Goal: Task Accomplishment & Management: Manage account settings

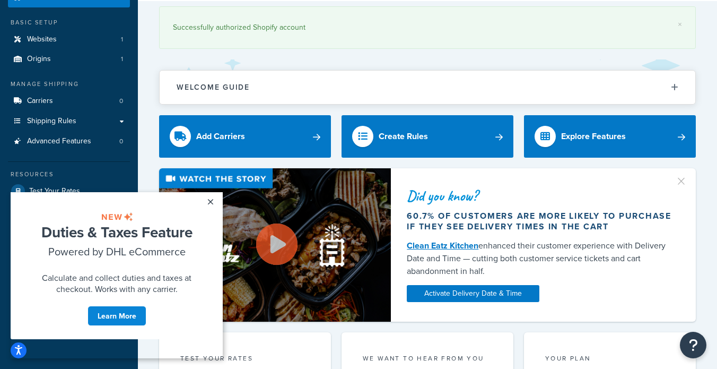
scroll to position [56, 0]
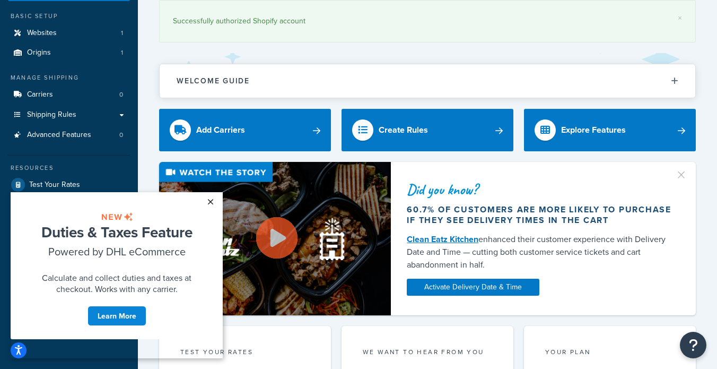
click at [210, 200] on link "×" at bounding box center [210, 201] width 19 height 19
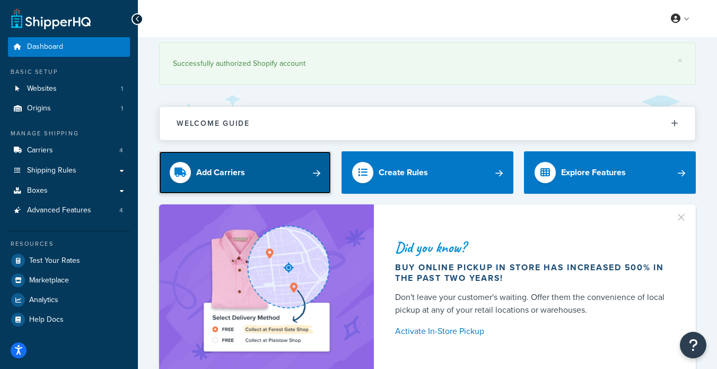
click at [222, 174] on div "Add Carriers" at bounding box center [220, 172] width 49 height 15
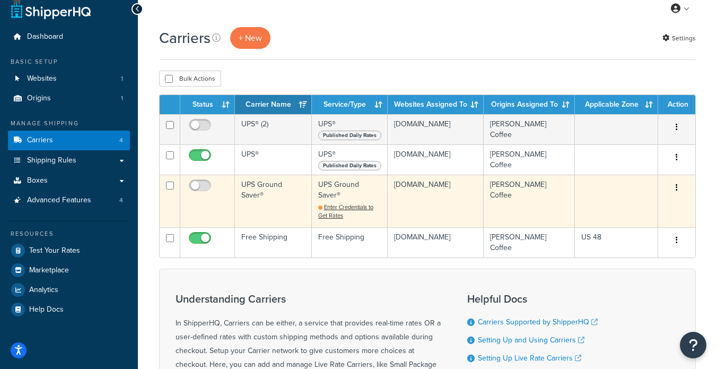
scroll to position [8, 0]
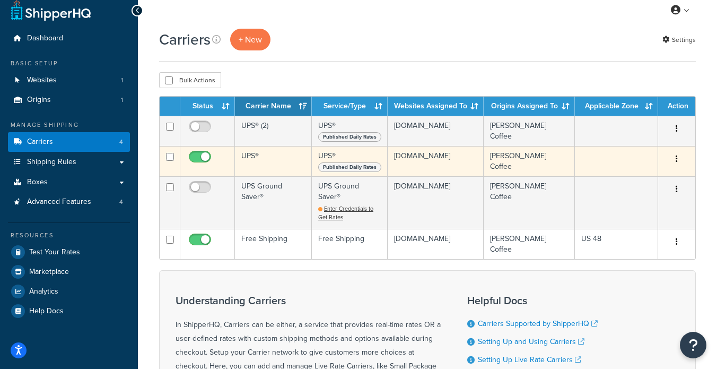
click at [259, 154] on td "UPS®" at bounding box center [273, 161] width 77 height 30
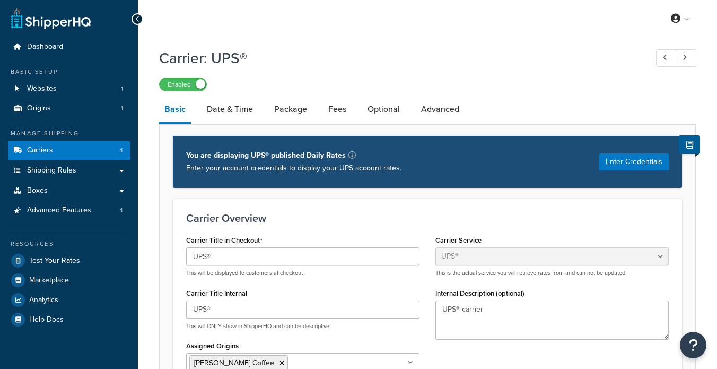
select select "ups"
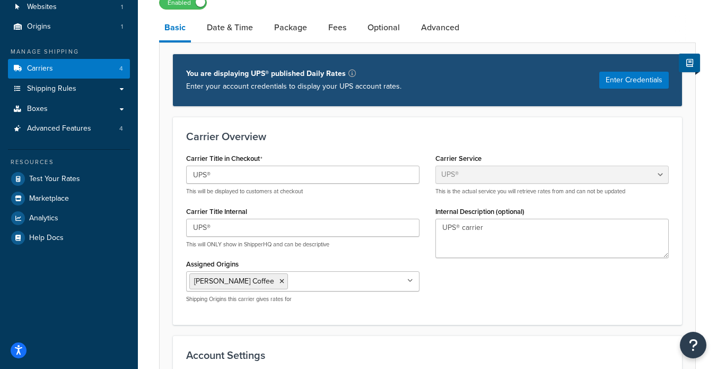
scroll to position [86, 0]
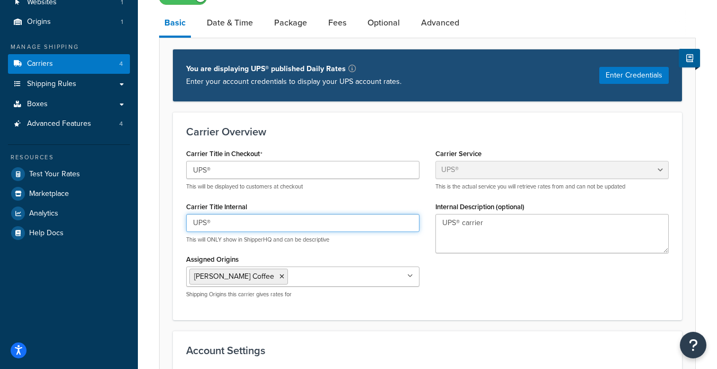
click at [297, 225] on input "UPS®" at bounding box center [302, 223] width 233 height 18
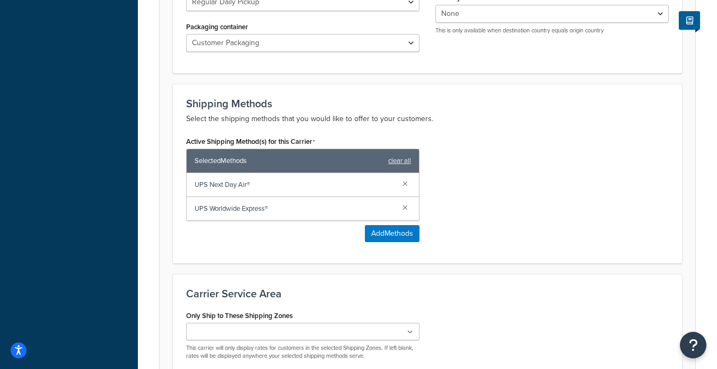
scroll to position [624, 0]
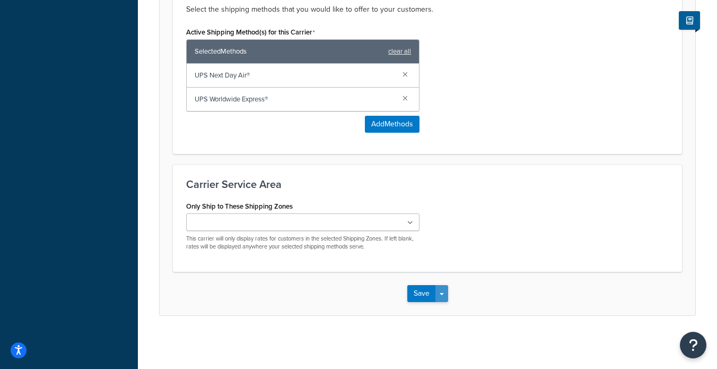
type input "UPS® - Plan"
click at [442, 296] on button "Save Dropdown" at bounding box center [441, 293] width 13 height 17
click at [411, 287] on button "Save" at bounding box center [421, 293] width 29 height 17
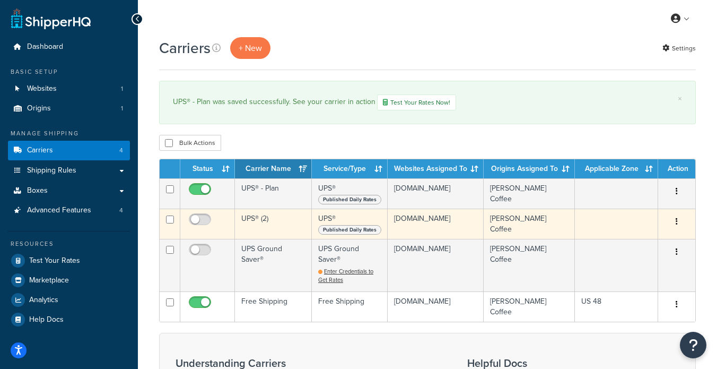
click at [260, 226] on td "UPS® (2)" at bounding box center [273, 223] width 77 height 30
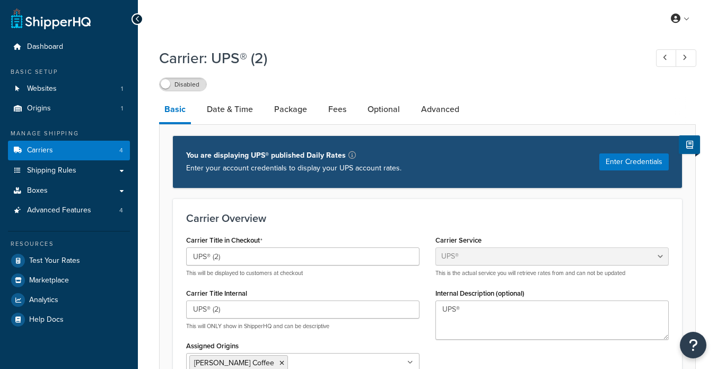
select select "ups"
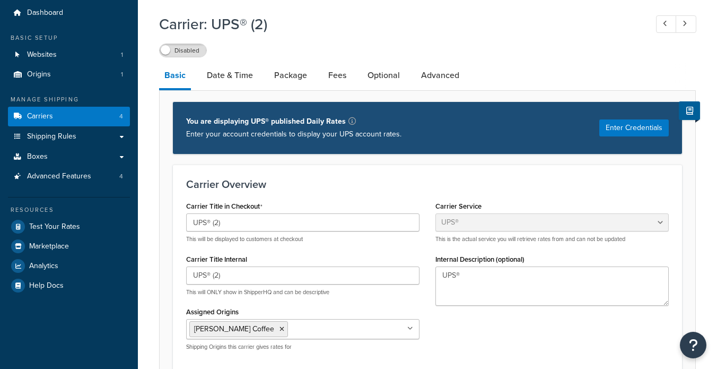
scroll to position [38, 0]
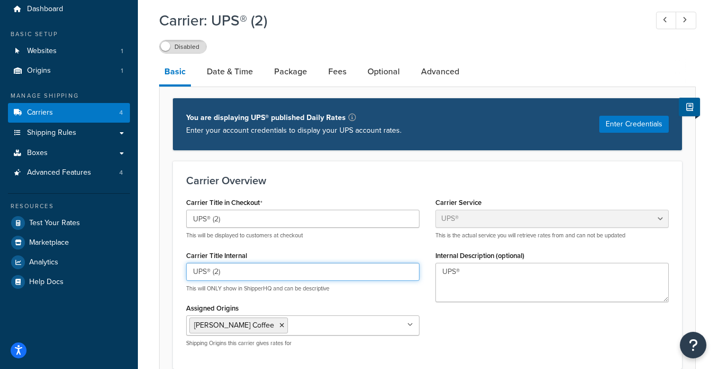
drag, startPoint x: 213, startPoint y: 274, endPoint x: 278, endPoint y: 274, distance: 64.7
click at [278, 274] on input "UPS® (2)" at bounding box center [302, 272] width 233 height 18
type input "UPS® - Transactional"
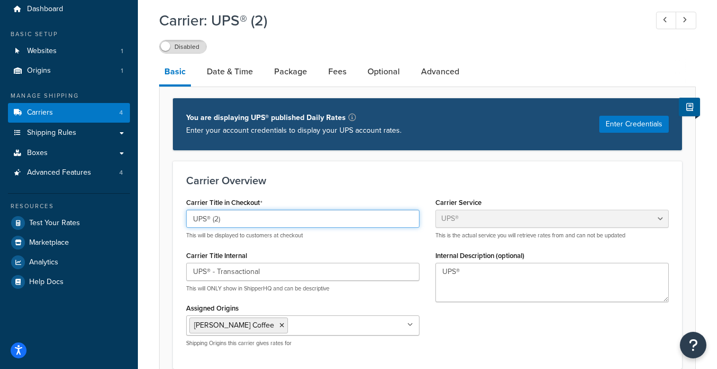
drag, startPoint x: 212, startPoint y: 222, endPoint x: 352, endPoint y: 222, distance: 139.5
click at [352, 222] on input "UPS® (2)" at bounding box center [302, 219] width 233 height 18
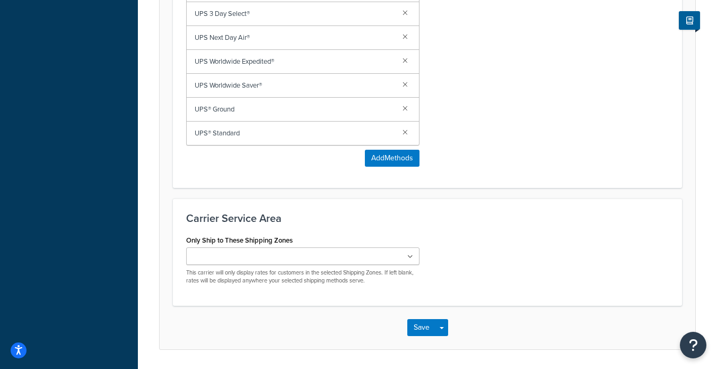
scroll to position [743, 0]
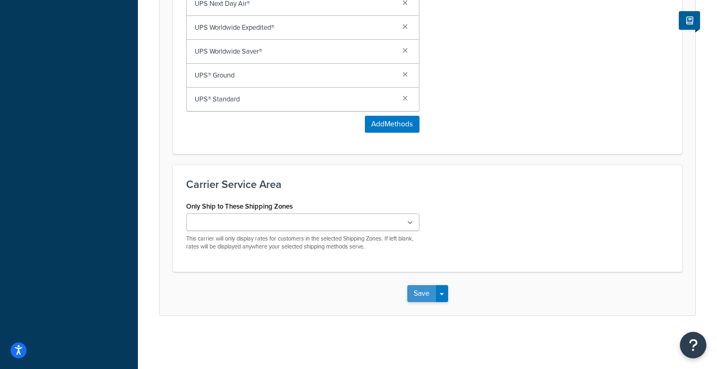
type input "UPS®"
click at [418, 291] on button "Save" at bounding box center [421, 293] width 29 height 17
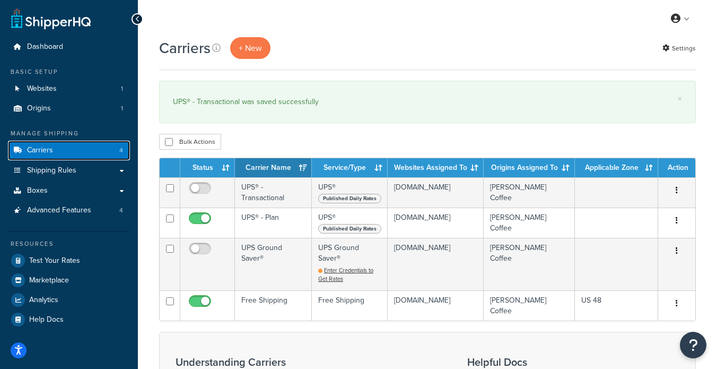
click at [51, 153] on span "Carriers" at bounding box center [40, 150] width 26 height 9
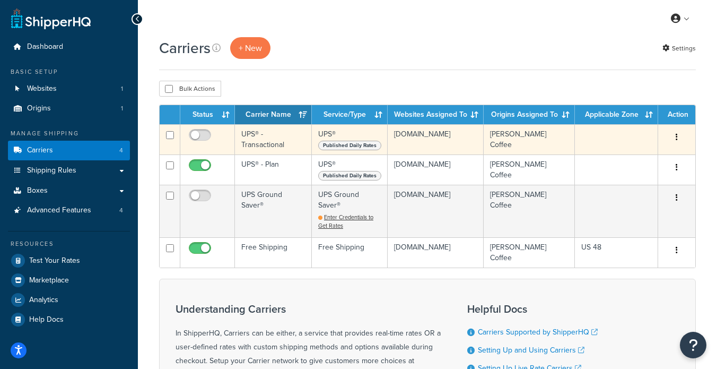
click at [264, 137] on td "UPS® - Transactional" at bounding box center [273, 139] width 77 height 30
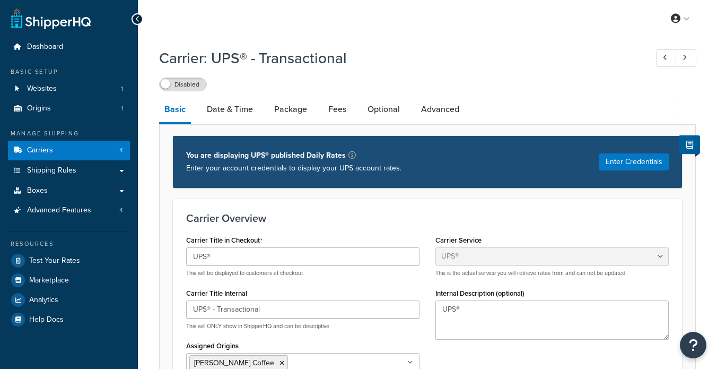
select select "ups"
click at [624, 163] on button "Enter Credentials" at bounding box center [633, 161] width 69 height 17
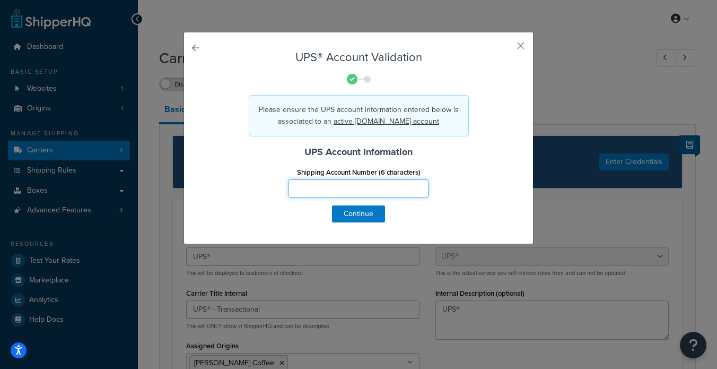
click at [349, 193] on input "Shipping Account Number (6 characters)" at bounding box center [359, 188] width 140 height 18
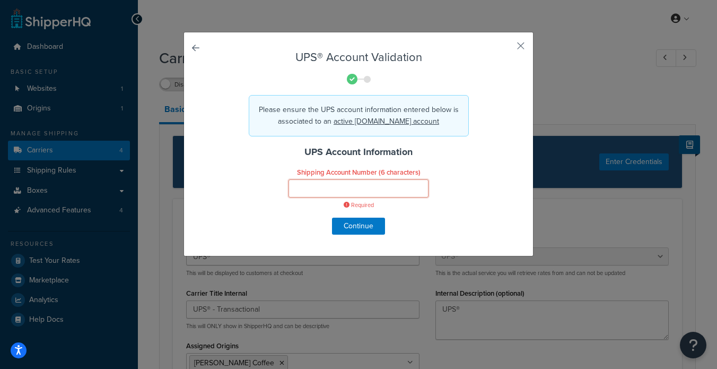
click at [310, 185] on input "Shipping Account Number (6 characters)" at bounding box center [359, 188] width 140 height 18
paste input "0762BJ"
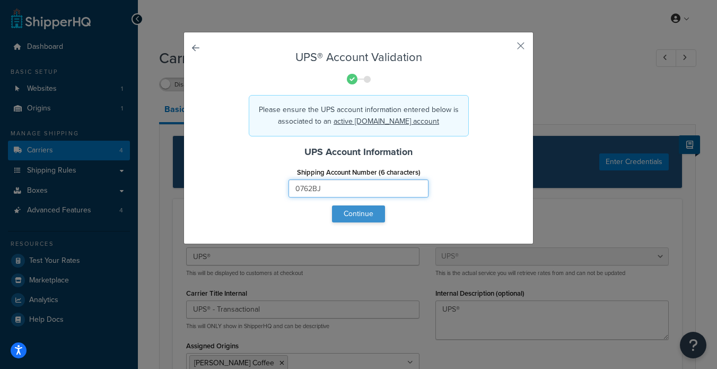
type input "0762BJ"
click at [346, 215] on button "Continue" at bounding box center [358, 213] width 53 height 17
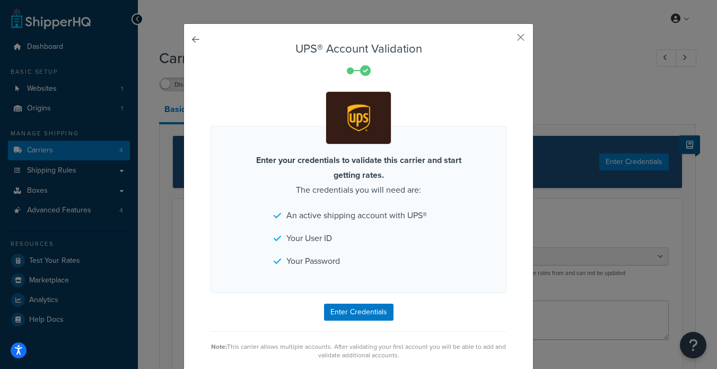
scroll to position [17, 0]
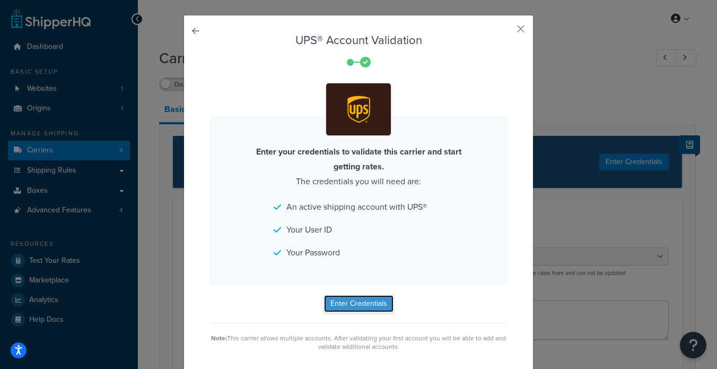
click at [357, 302] on button "Enter Credentials" at bounding box center [358, 303] width 69 height 17
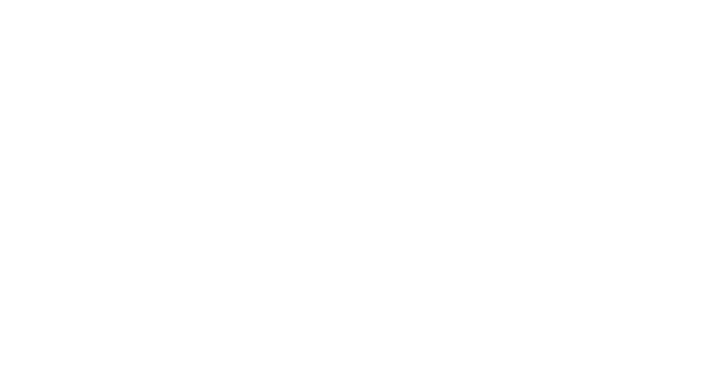
select select "ups"
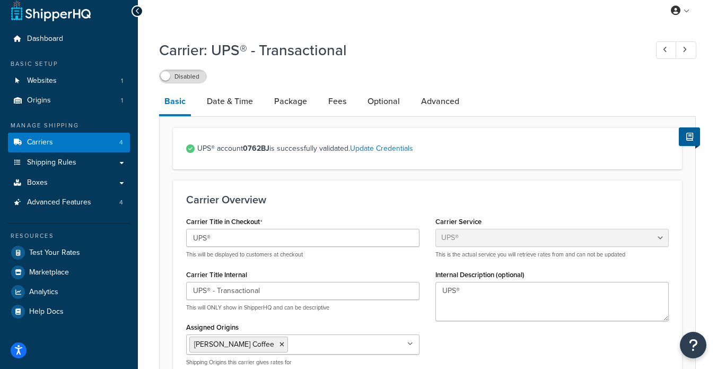
scroll to position [5, 0]
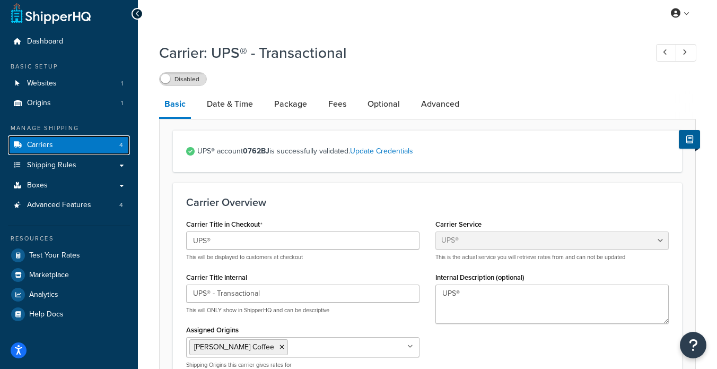
click at [47, 146] on span "Carriers" at bounding box center [40, 145] width 26 height 9
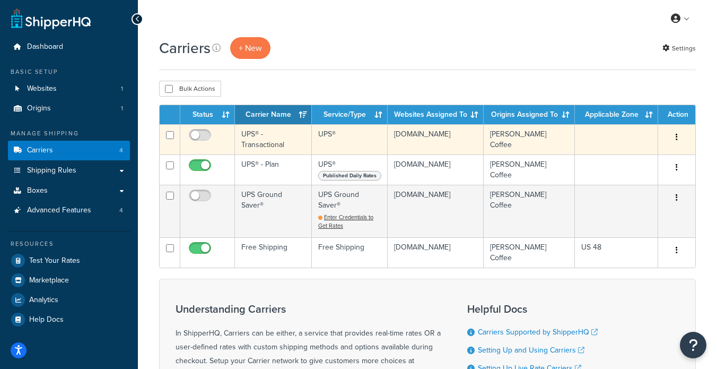
click at [266, 142] on td "UPS® - Transactional" at bounding box center [273, 139] width 77 height 30
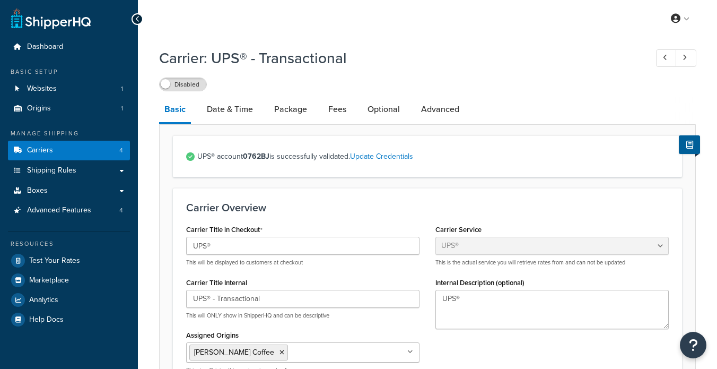
select select "ups"
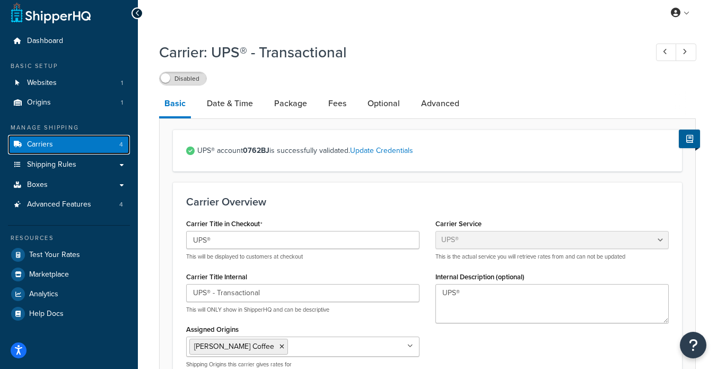
click at [38, 142] on span "Carriers" at bounding box center [40, 144] width 26 height 9
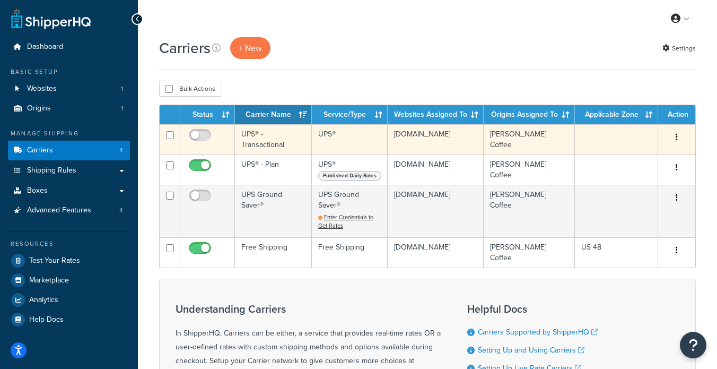
click at [259, 132] on td "UPS® - Transactional" at bounding box center [273, 139] width 77 height 30
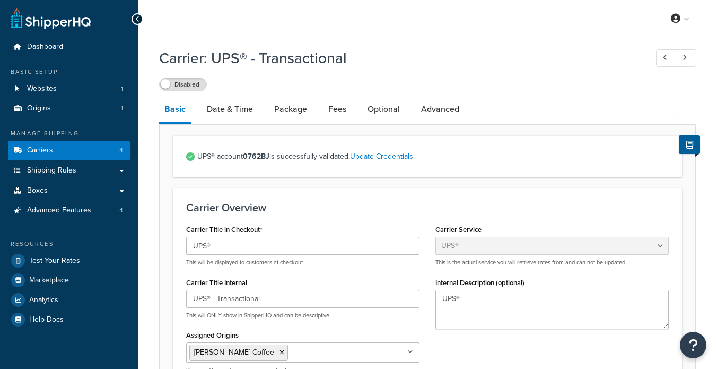
select select "ups"
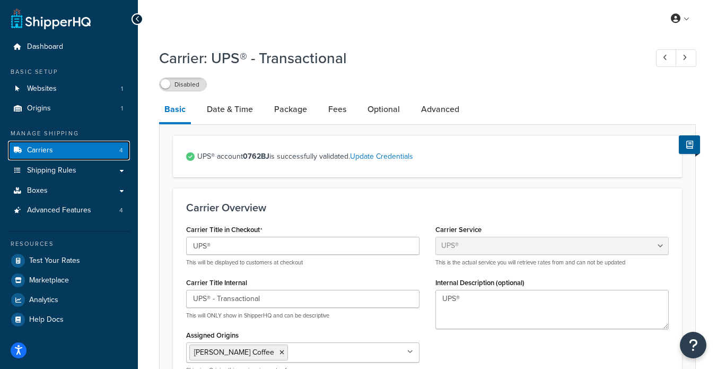
click at [47, 153] on span "Carriers" at bounding box center [40, 150] width 26 height 9
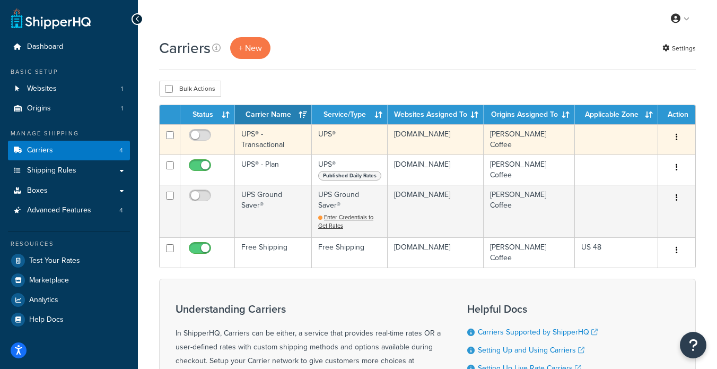
click at [264, 139] on td "UPS® - Transactional" at bounding box center [273, 139] width 77 height 30
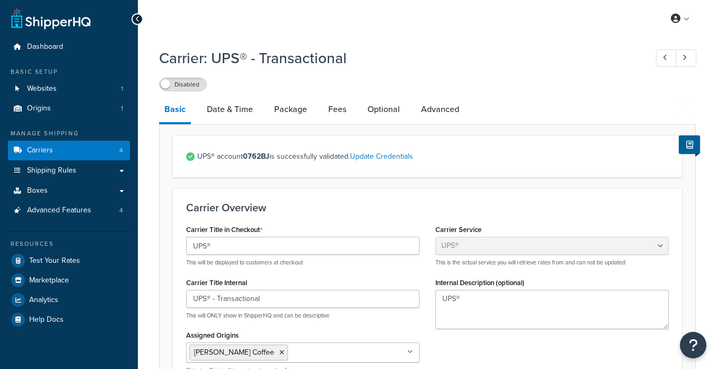
select select "ups"
click at [382, 158] on link "Update Credentials" at bounding box center [381, 156] width 63 height 11
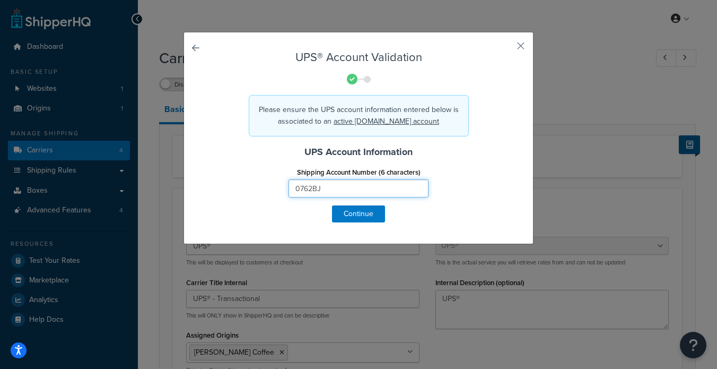
drag, startPoint x: 334, startPoint y: 189, endPoint x: 293, endPoint y: 190, distance: 41.4
click at [293, 189] on input "0762BJ" at bounding box center [359, 188] width 140 height 18
paste input "V2R35"
type input "0V2R35"
click at [361, 210] on button "Continue" at bounding box center [358, 213] width 53 height 17
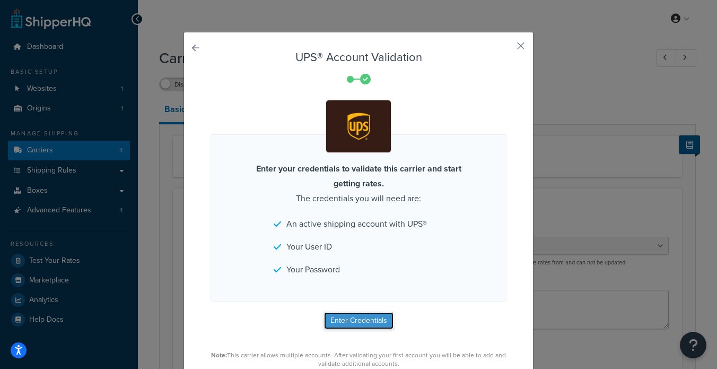
click at [351, 323] on button "Enter Credentials" at bounding box center [358, 320] width 69 height 17
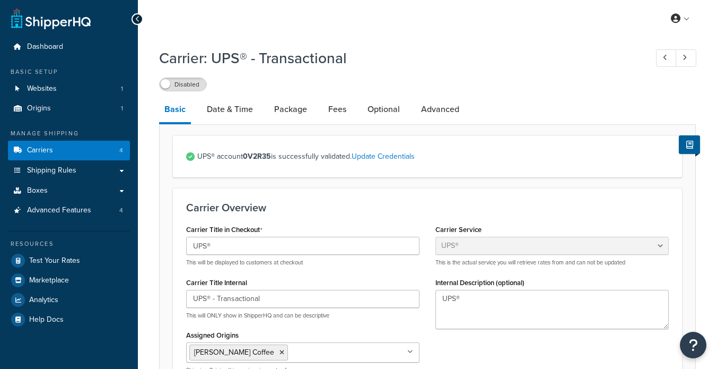
select select "ups"
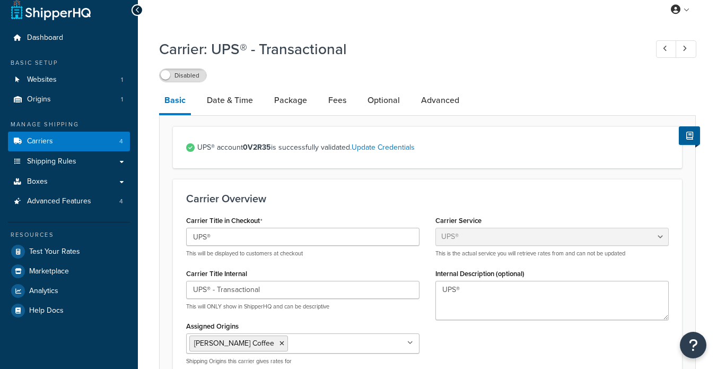
scroll to position [11, 0]
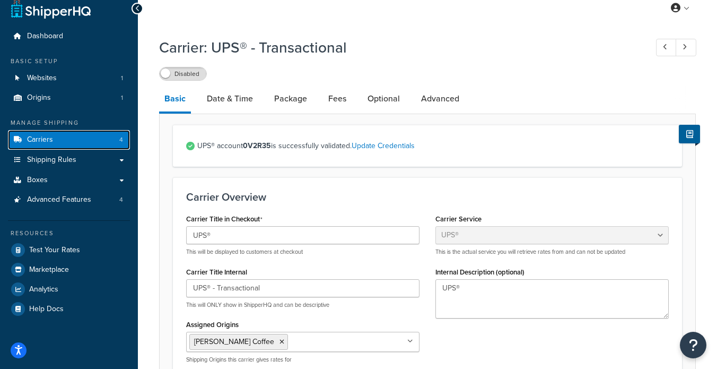
click at [46, 135] on span "Carriers" at bounding box center [40, 139] width 26 height 9
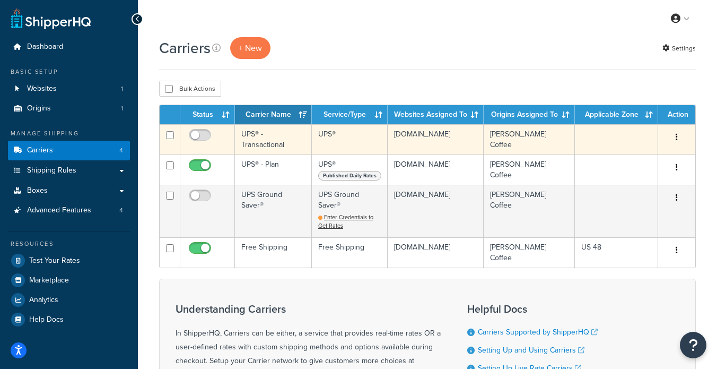
click at [263, 141] on td "UPS® - Transactional" at bounding box center [273, 139] width 77 height 30
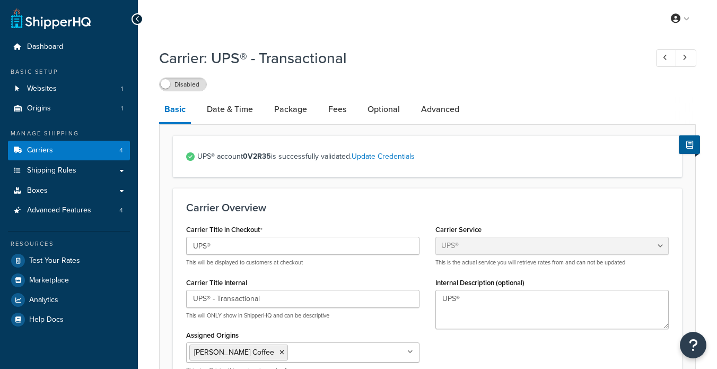
select select "ups"
click at [388, 160] on link "Update Credentials" at bounding box center [383, 156] width 63 height 11
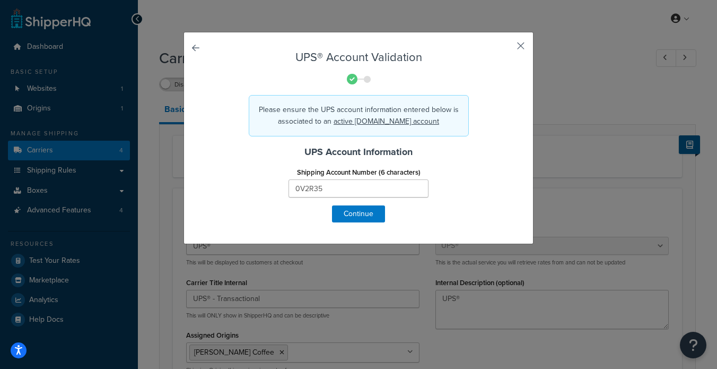
click at [507, 48] on button "button" at bounding box center [505, 49] width 3 height 3
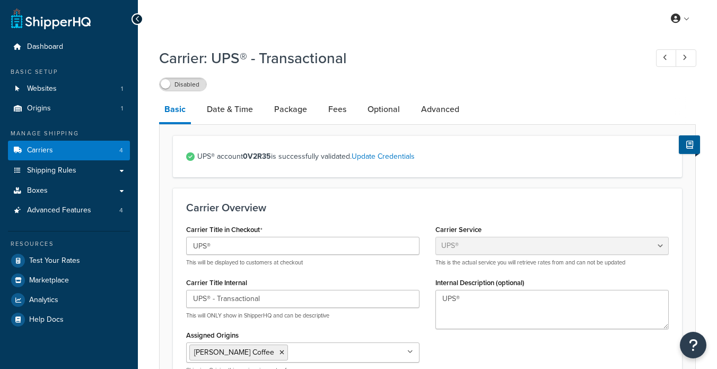
select select "ups"
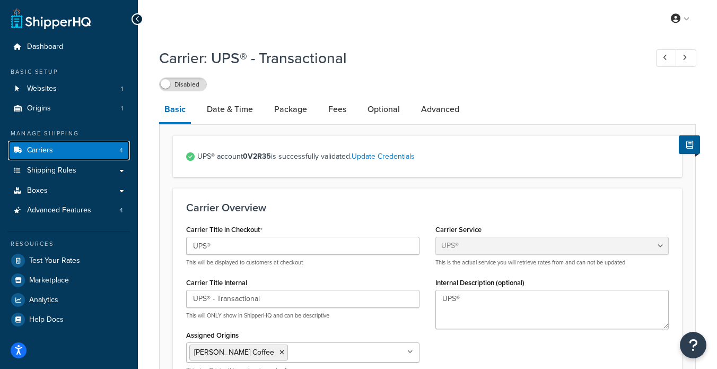
click at [42, 149] on span "Carriers" at bounding box center [40, 150] width 26 height 9
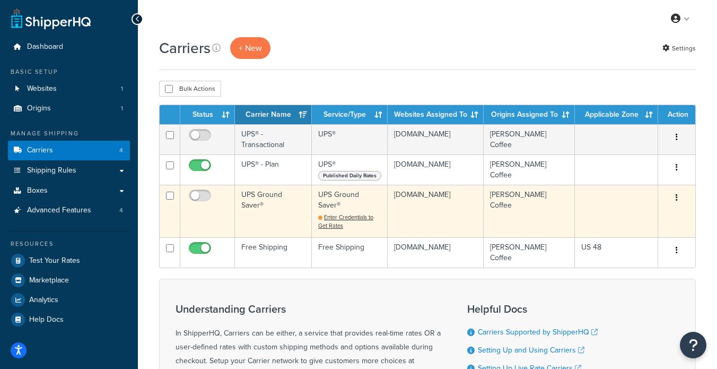
click at [258, 206] on td "UPS Ground Saver®" at bounding box center [273, 211] width 77 height 52
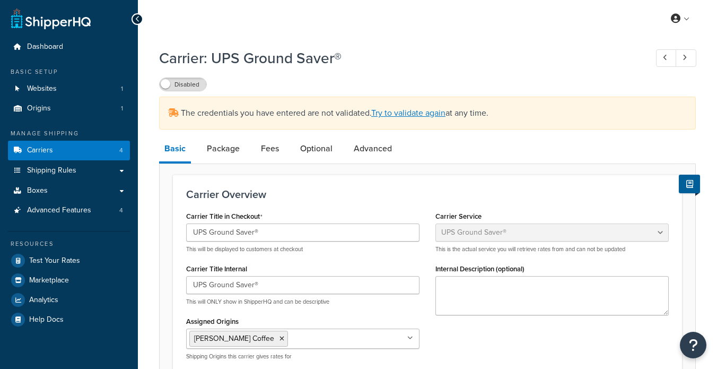
select select "surePost"
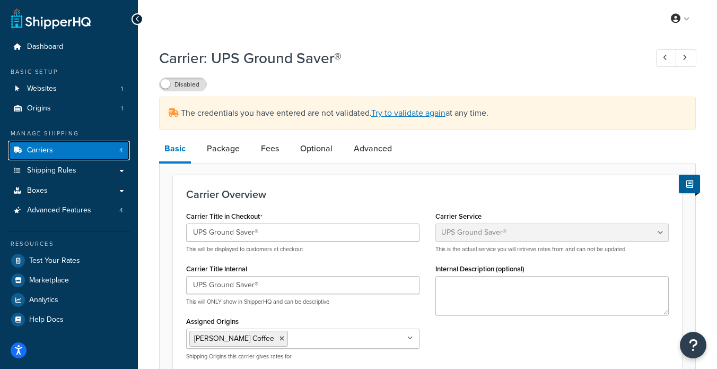
click at [44, 149] on span "Carriers" at bounding box center [40, 150] width 26 height 9
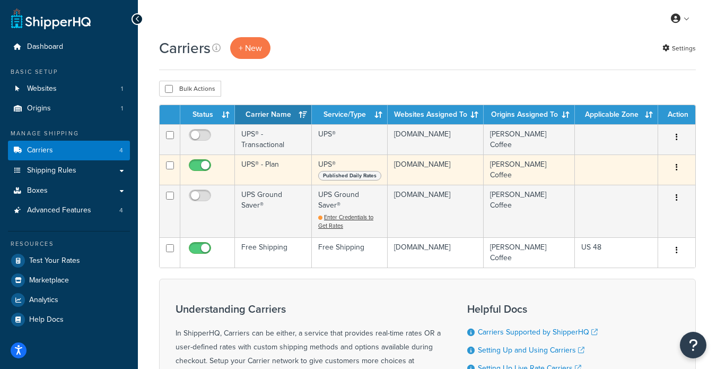
click at [344, 179] on span "Published Daily Rates" at bounding box center [349, 176] width 63 height 10
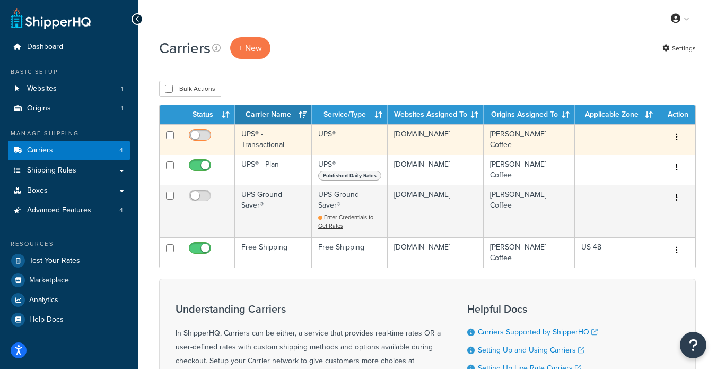
click at [202, 139] on input "checkbox" at bounding box center [201, 137] width 29 height 13
checkbox input "true"
click at [280, 139] on td "UPS® - Transactional" at bounding box center [273, 139] width 77 height 30
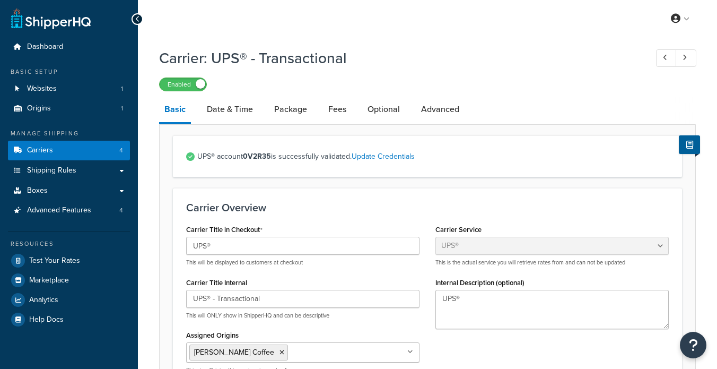
select select "ups"
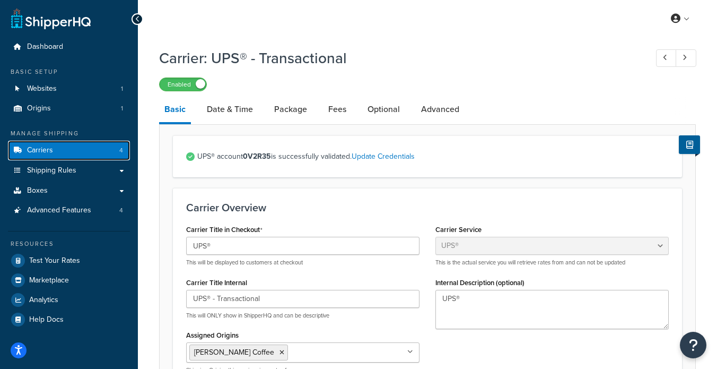
click at [51, 147] on span "Carriers" at bounding box center [40, 150] width 26 height 9
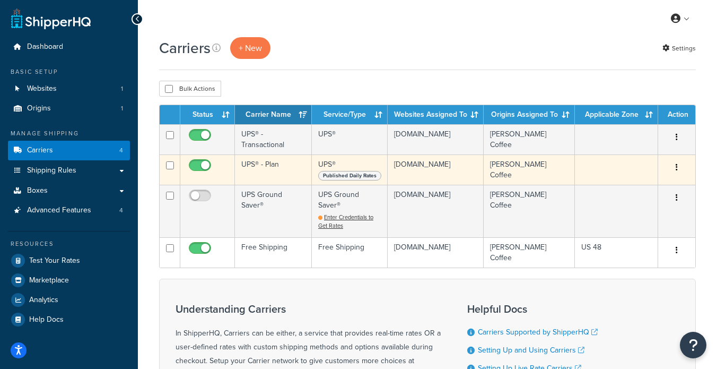
click at [266, 169] on td "UPS® - Plan" at bounding box center [273, 169] width 77 height 30
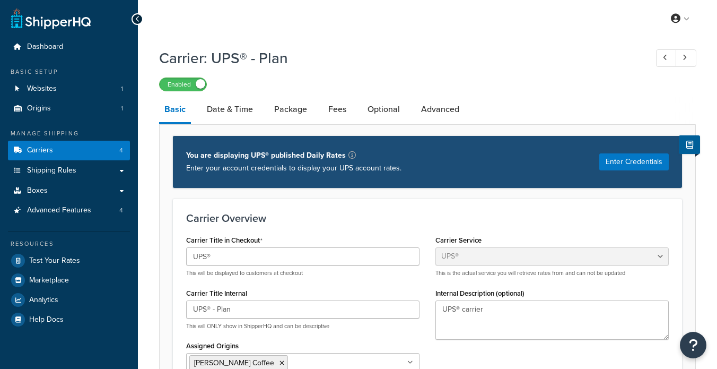
select select "ups"
click at [646, 167] on button "Enter Credentials" at bounding box center [633, 161] width 69 height 17
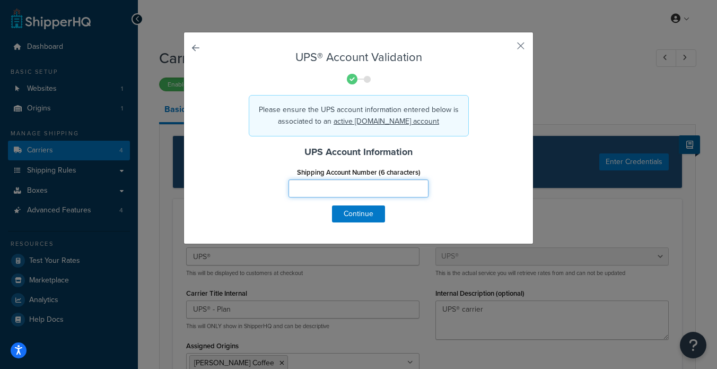
click at [300, 183] on input "Shipping Account Number (6 characters)" at bounding box center [359, 188] width 140 height 18
paste input "0762BJ"
type input "0762BJ"
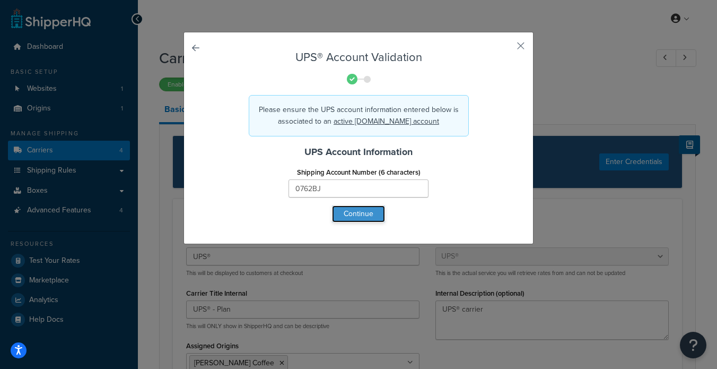
click at [349, 212] on button "Continue" at bounding box center [358, 213] width 53 height 17
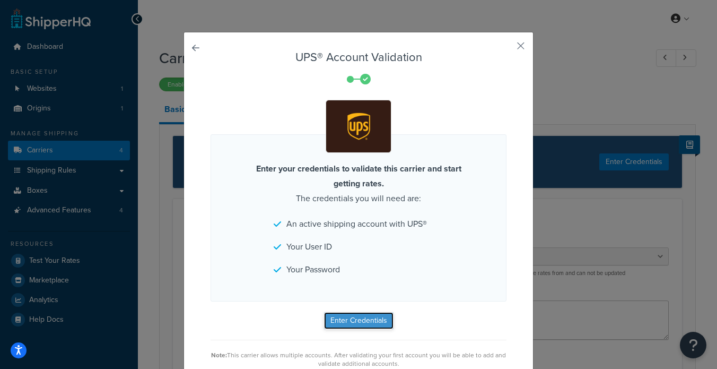
click at [364, 326] on button "Enter Credentials" at bounding box center [358, 320] width 69 height 17
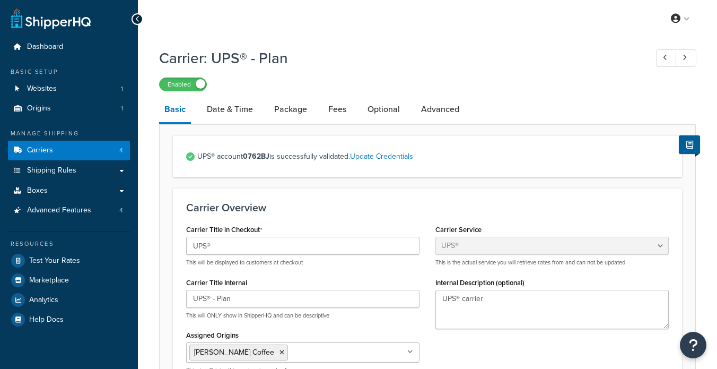
select select "ups"
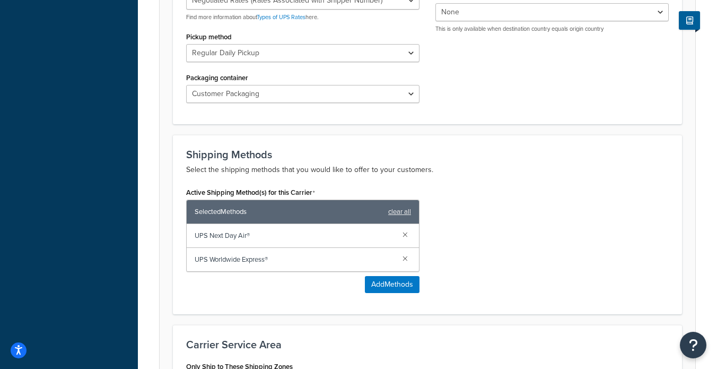
scroll to position [666, 0]
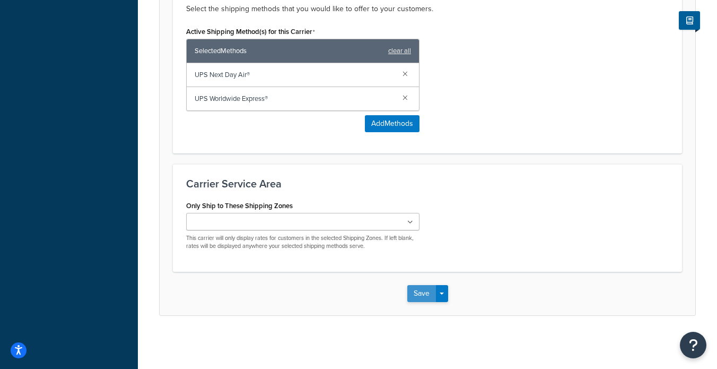
click at [421, 293] on button "Save" at bounding box center [421, 293] width 29 height 17
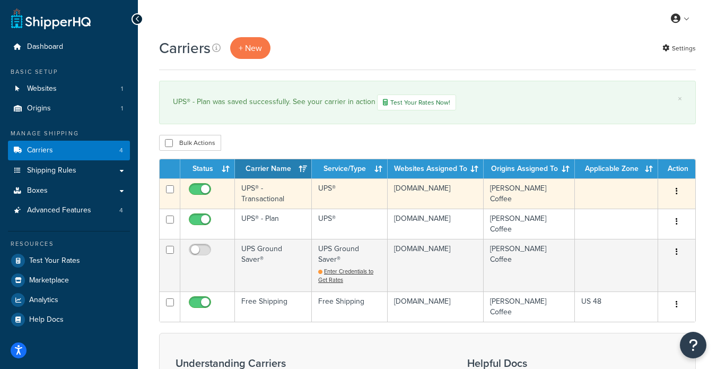
click at [263, 198] on td "UPS® - Transactional" at bounding box center [273, 193] width 77 height 30
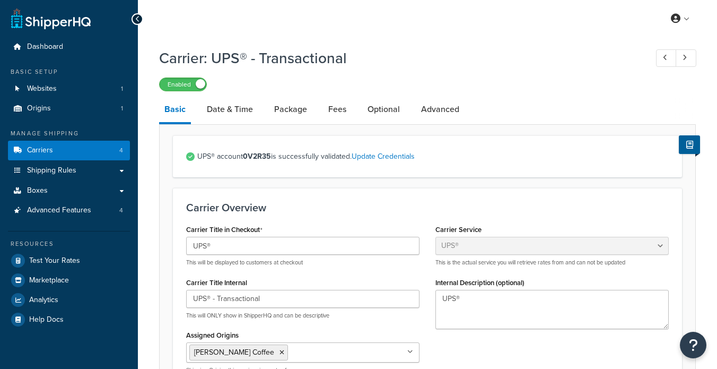
select select "ups"
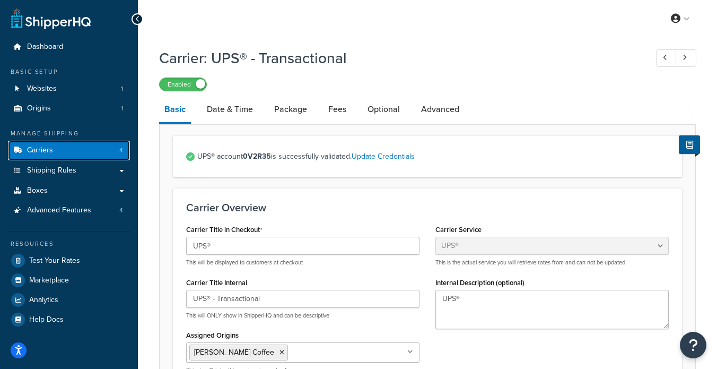
click at [42, 152] on span "Carriers" at bounding box center [40, 150] width 26 height 9
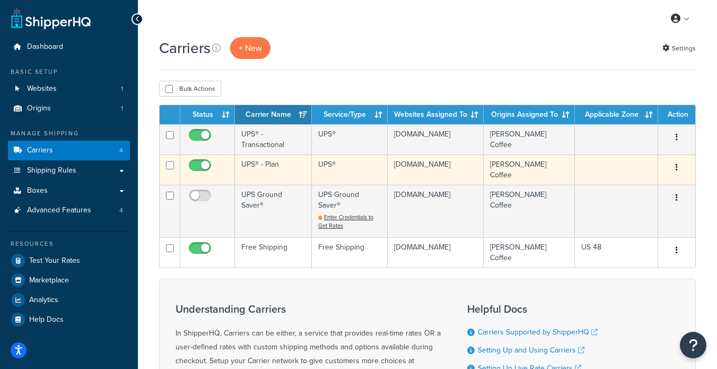
click at [251, 166] on td "UPS® - Plan" at bounding box center [273, 169] width 77 height 30
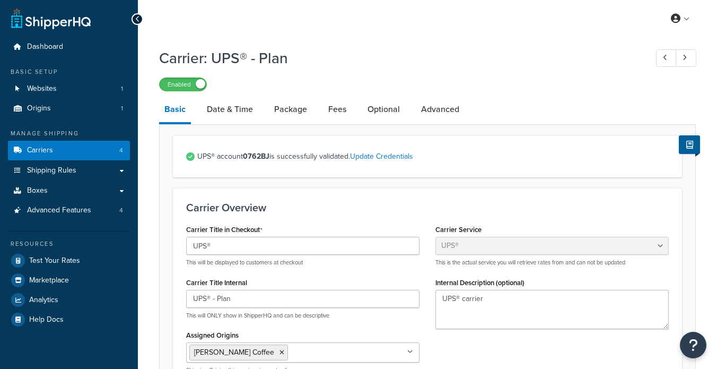
select select "ups"
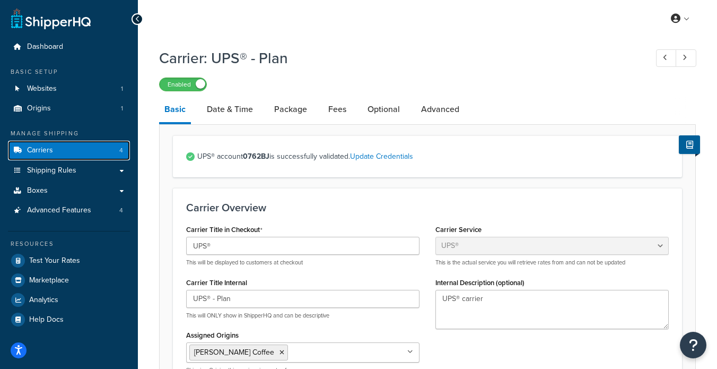
click at [49, 147] on span "Carriers" at bounding box center [40, 150] width 26 height 9
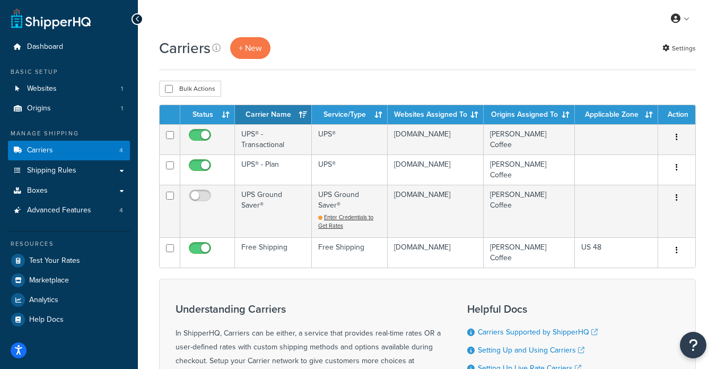
scroll to position [3, 0]
